Goal: Information Seeking & Learning: Find specific fact

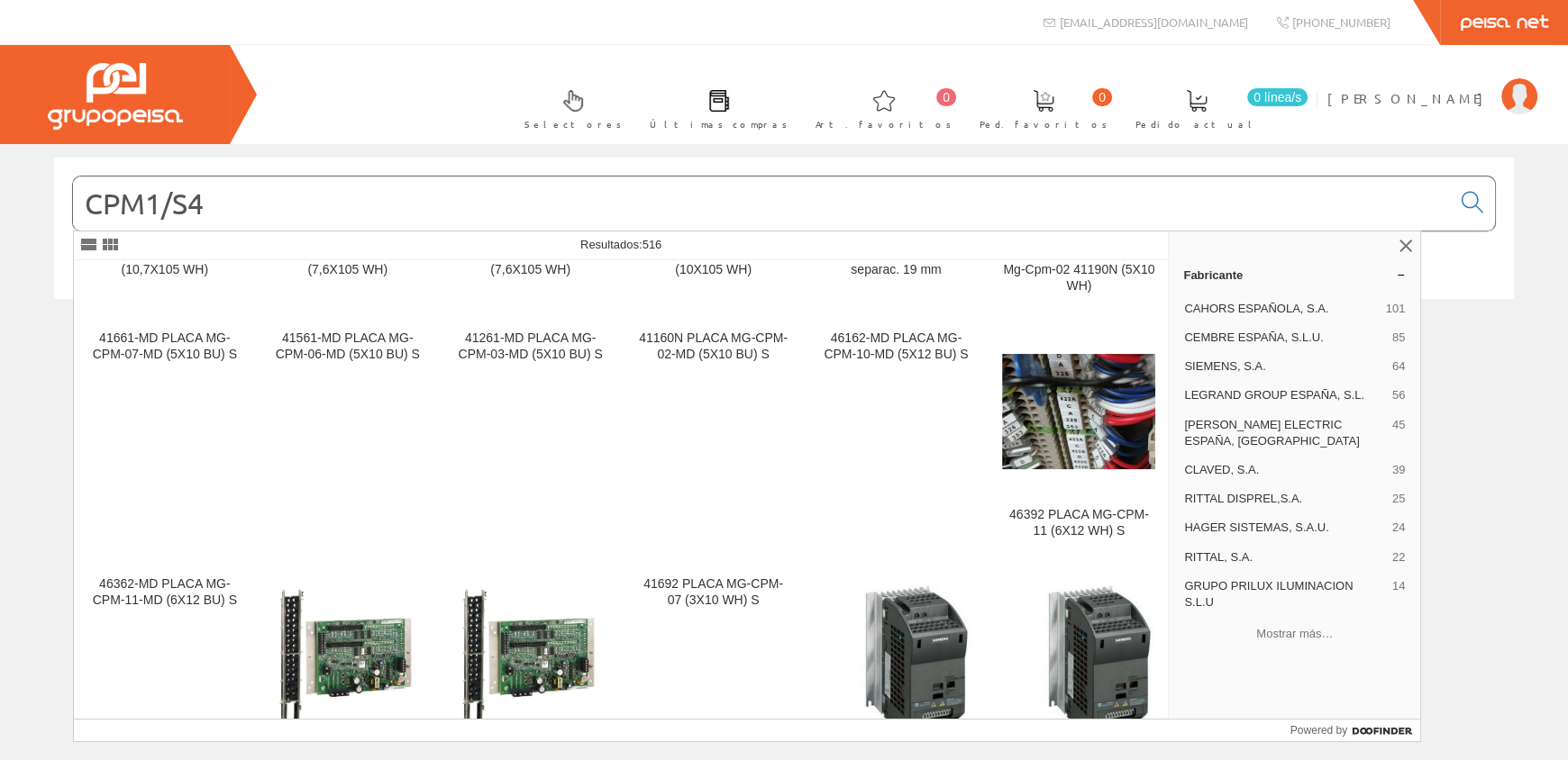
scroll to position [1800, 0]
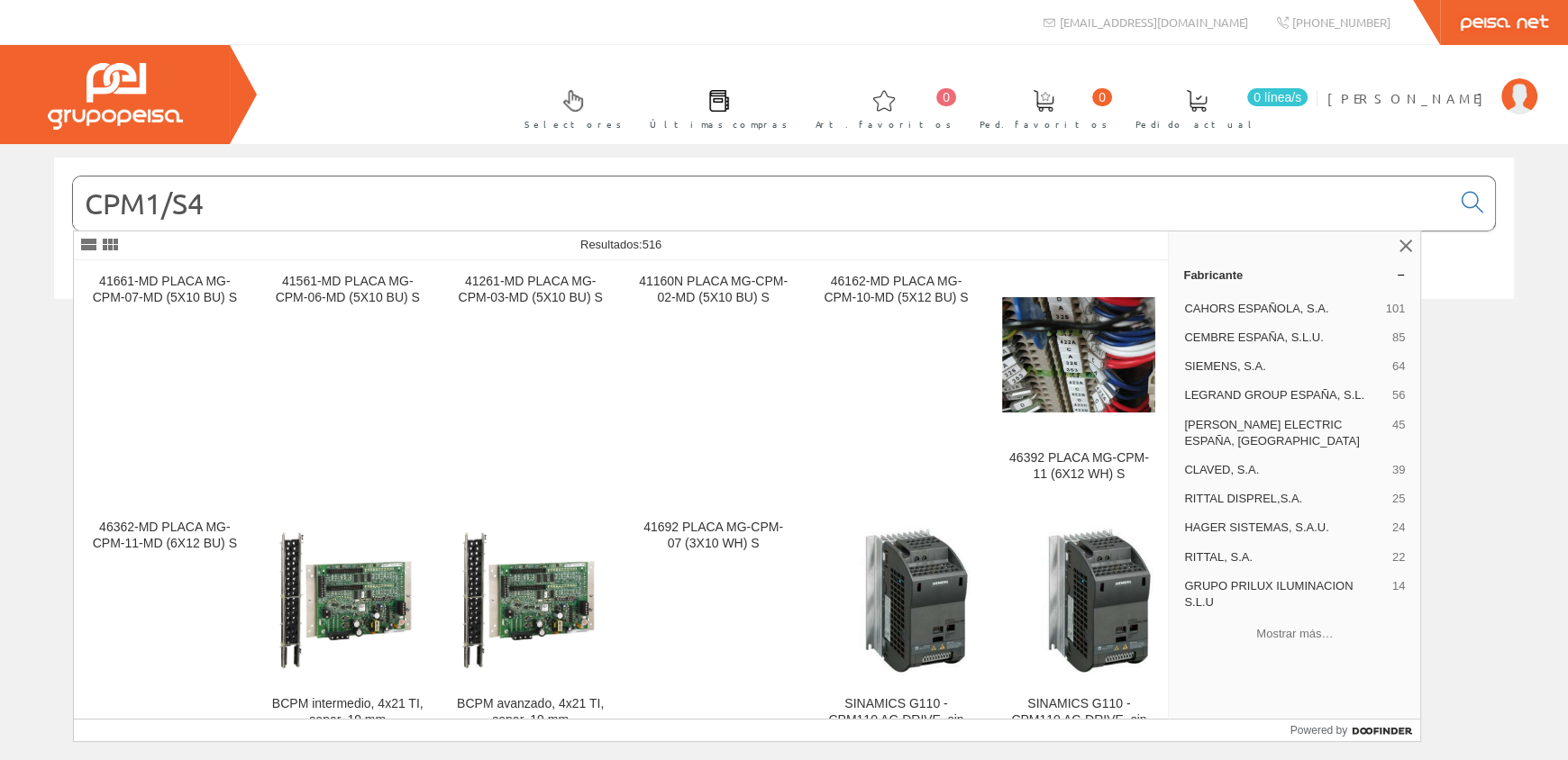
click at [161, 197] on input "CPM1/S4" at bounding box center [762, 204] width 1378 height 54
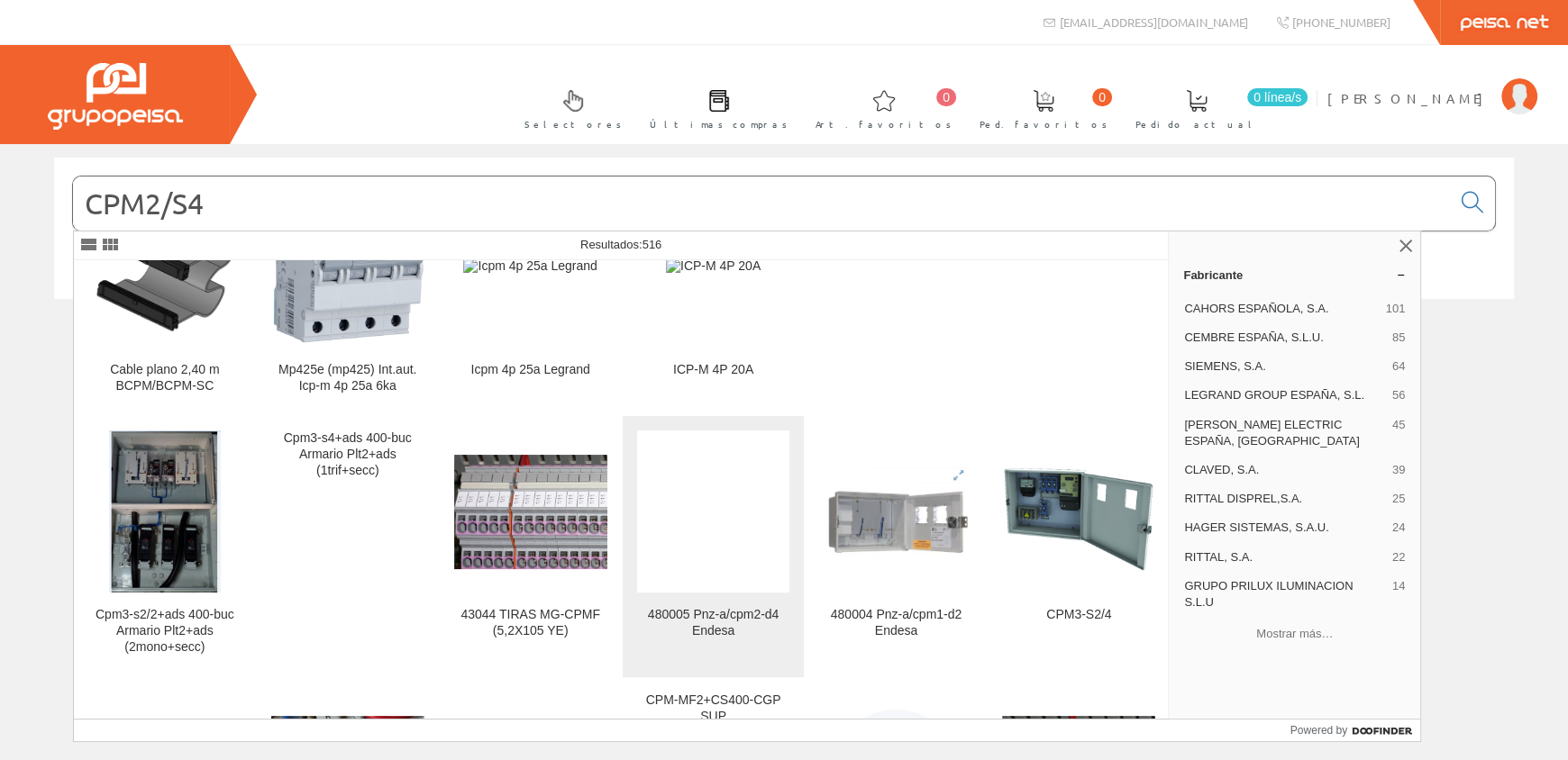
scroll to position [180, 0]
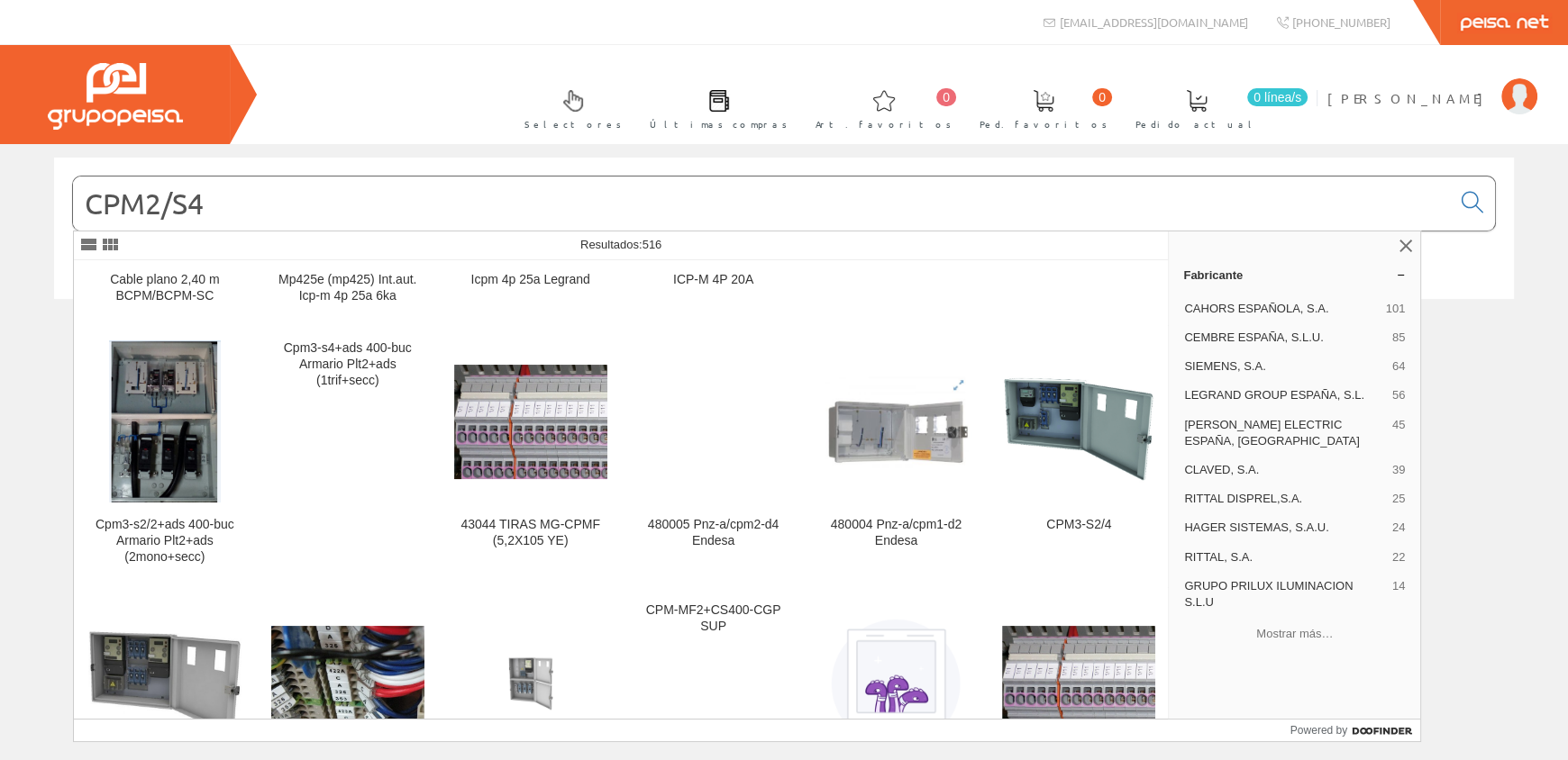
drag, startPoint x: 224, startPoint y: 201, endPoint x: 0, endPoint y: 143, distance: 231.4
click at [0, 152] on div "CPM2/S4 © Grupo Peisa" at bounding box center [784, 247] width 1568 height 207
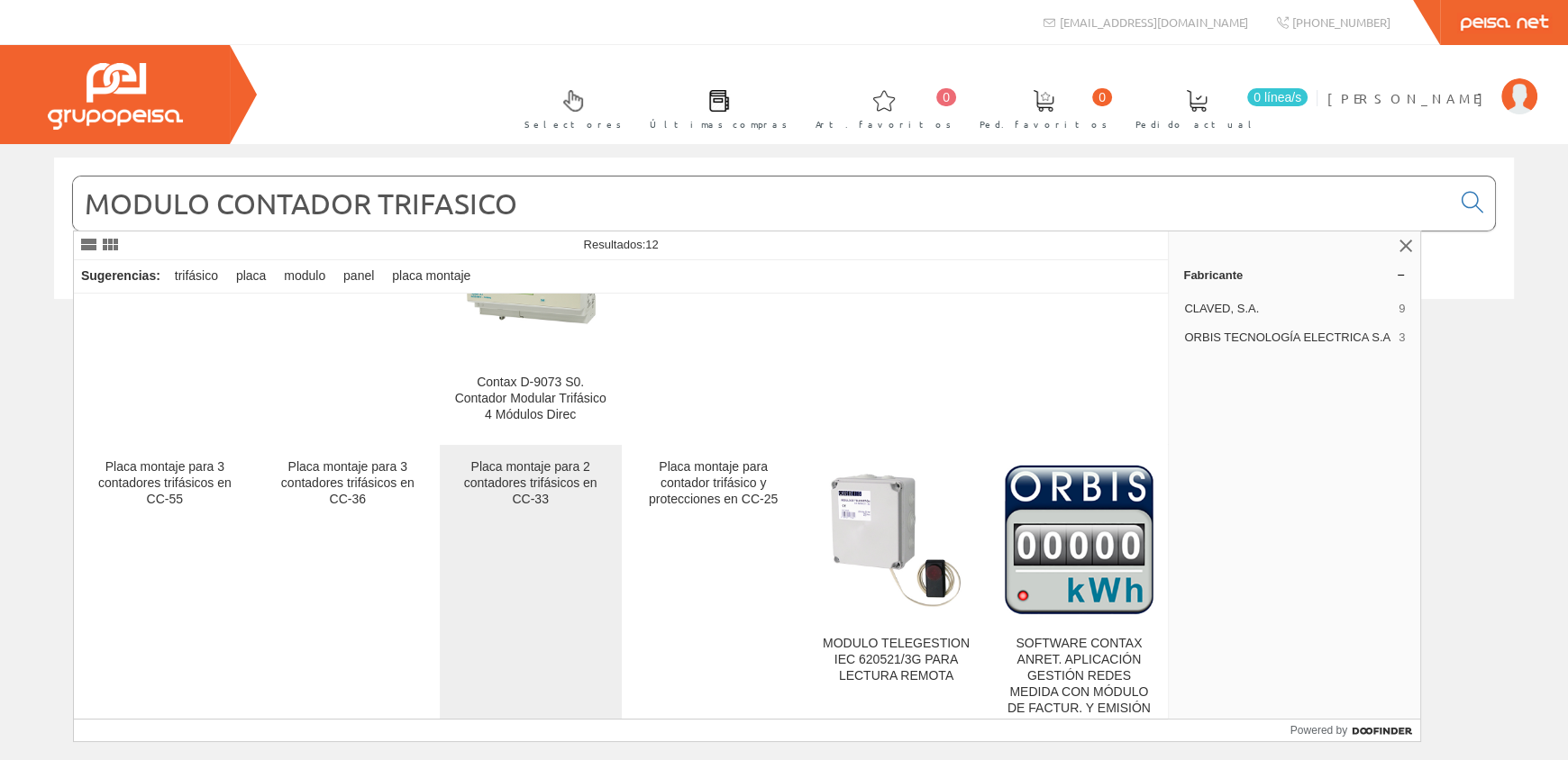
scroll to position [146, 0]
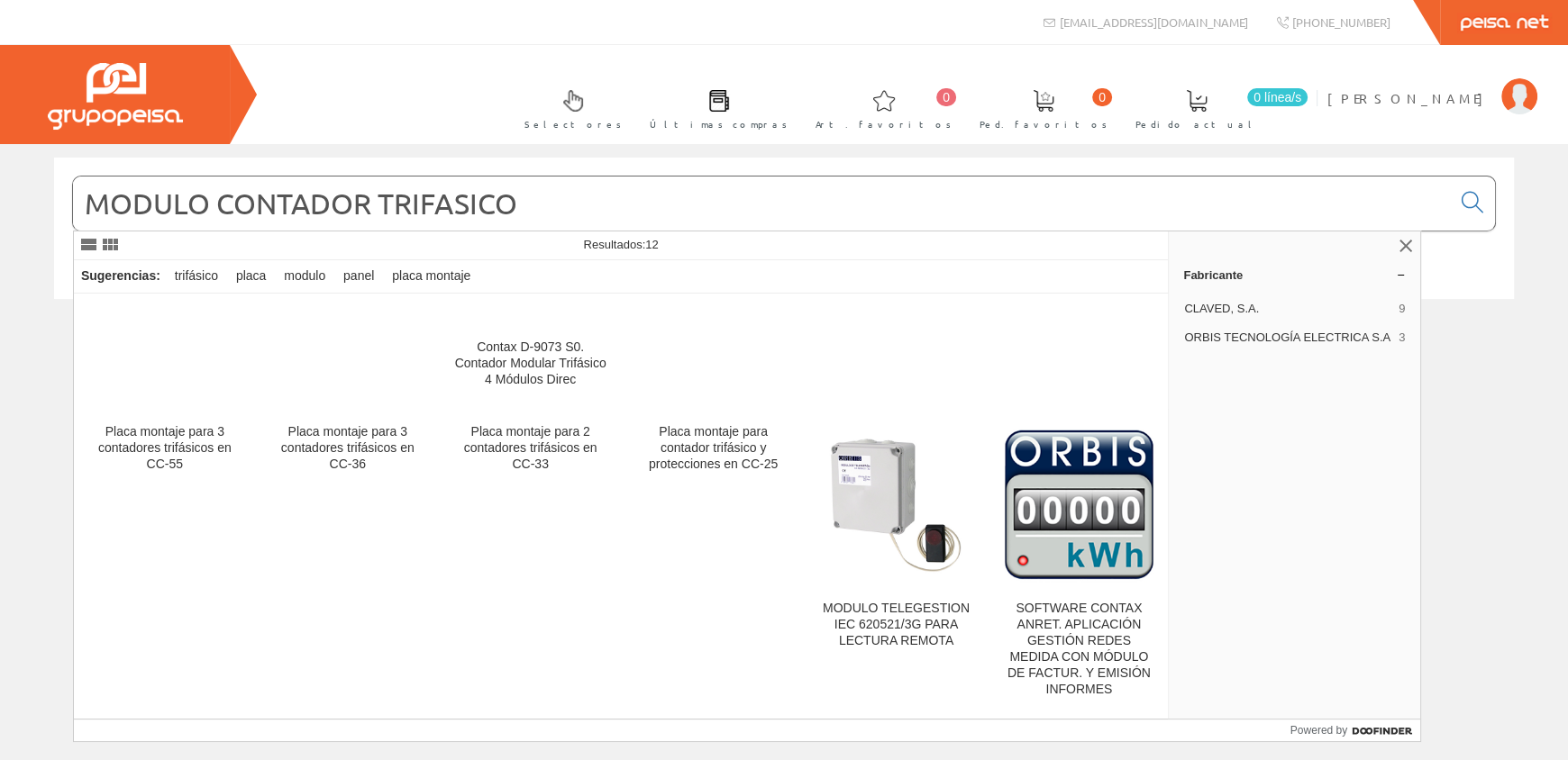
type input "MODULO CONTADOR TRIFASICO"
